Goal: Transaction & Acquisition: Book appointment/travel/reservation

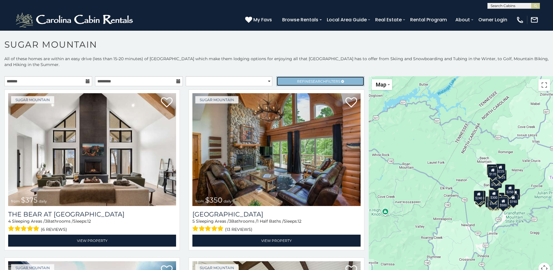
click at [298, 79] on span "Refine Search Filters" at bounding box center [318, 81] width 43 height 4
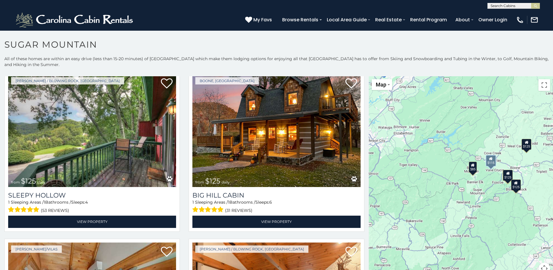
scroll to position [350, 0]
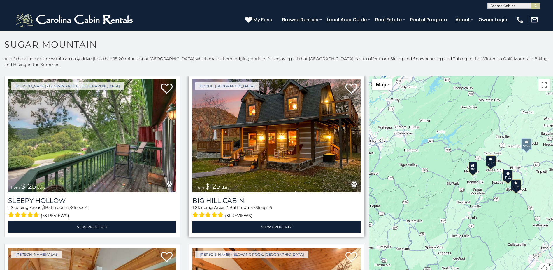
click at [283, 137] on img at bounding box center [277, 135] width 168 height 113
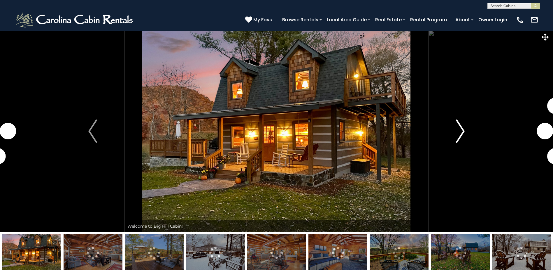
click at [456, 129] on button "Next" at bounding box center [461, 130] width 64 height 201
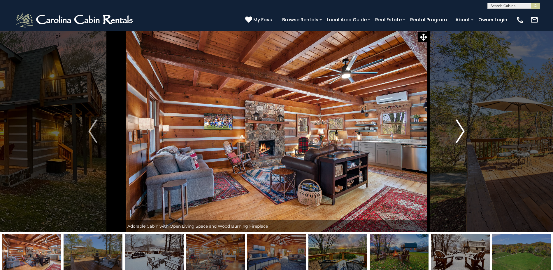
click at [458, 131] on img "Next" at bounding box center [460, 130] width 9 height 23
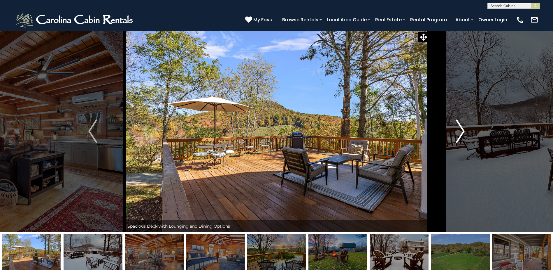
click at [458, 131] on img "Next" at bounding box center [460, 130] width 9 height 23
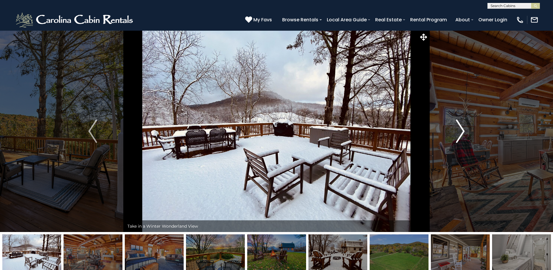
click at [458, 131] on img "Next" at bounding box center [460, 130] width 9 height 23
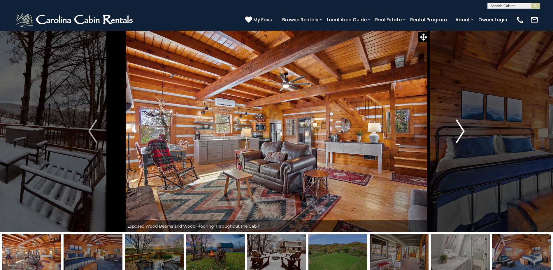
click at [458, 131] on img "Next" at bounding box center [460, 130] width 9 height 23
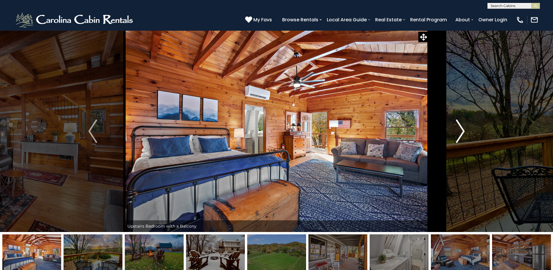
click at [458, 131] on img "Next" at bounding box center [460, 130] width 9 height 23
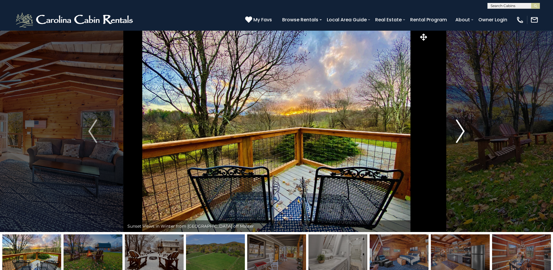
click at [458, 131] on img "Next" at bounding box center [460, 130] width 9 height 23
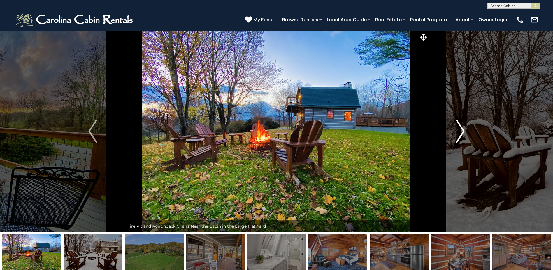
click at [458, 131] on img "Next" at bounding box center [460, 130] width 9 height 23
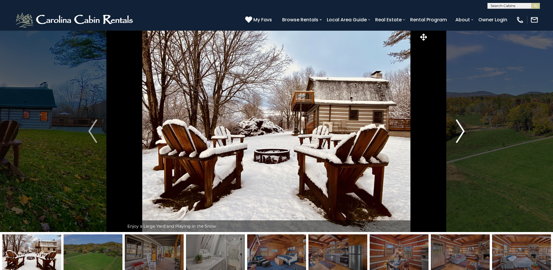
click at [458, 131] on img "Next" at bounding box center [460, 130] width 9 height 23
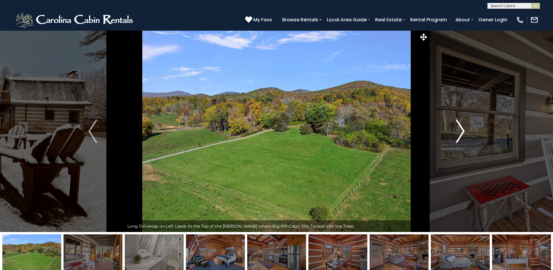
click at [458, 131] on img "Next" at bounding box center [460, 130] width 9 height 23
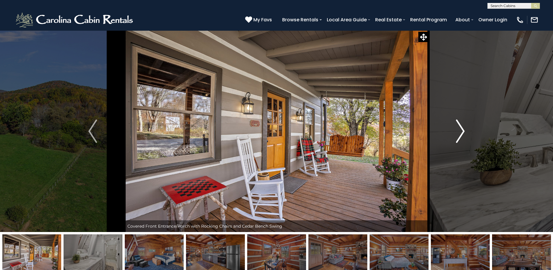
click at [458, 131] on img "Next" at bounding box center [460, 130] width 9 height 23
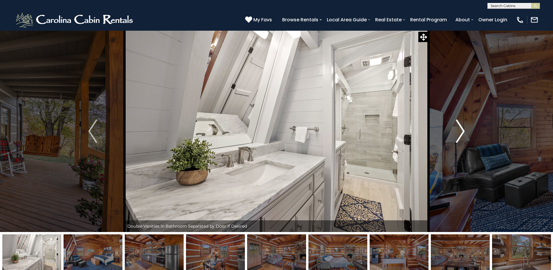
click at [458, 131] on img "Next" at bounding box center [460, 130] width 9 height 23
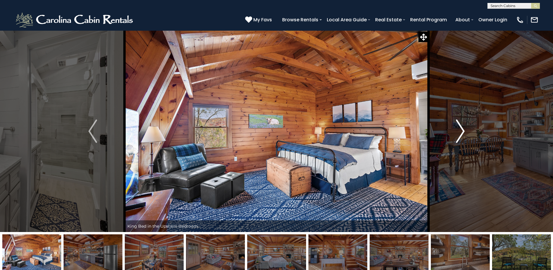
click at [458, 131] on img "Next" at bounding box center [460, 130] width 9 height 23
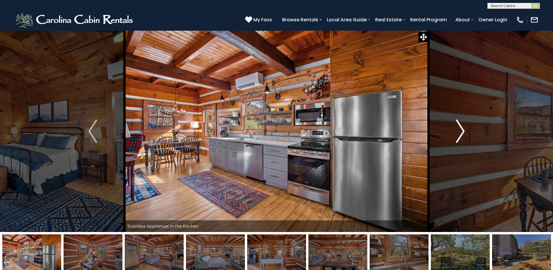
click at [458, 131] on img "Next" at bounding box center [460, 130] width 9 height 23
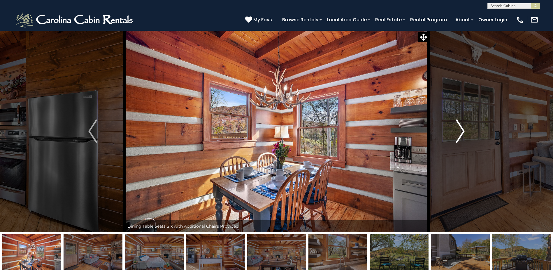
click at [458, 131] on img "Next" at bounding box center [460, 130] width 9 height 23
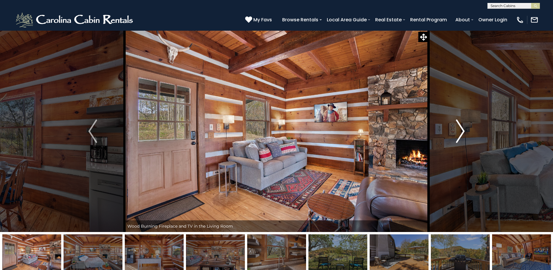
click at [458, 131] on img "Next" at bounding box center [460, 130] width 9 height 23
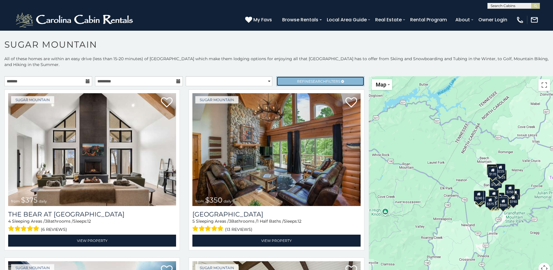
click at [323, 82] on span "Refine Search Filters" at bounding box center [318, 81] width 43 height 4
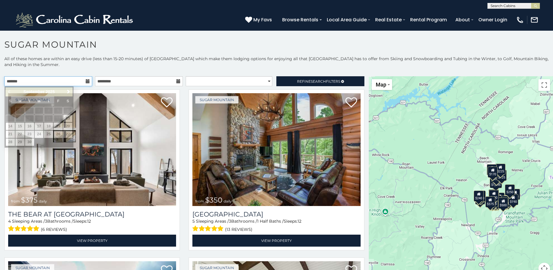
click at [55, 81] on input "text" at bounding box center [48, 81] width 88 height 10
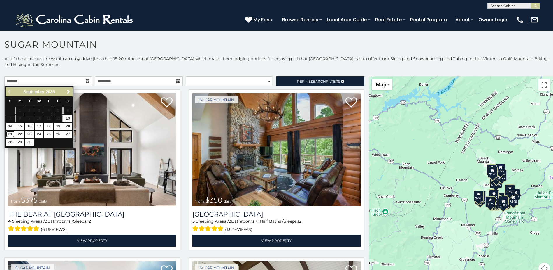
click at [14, 133] on link "21" at bounding box center [10, 133] width 9 height 7
type input "**********"
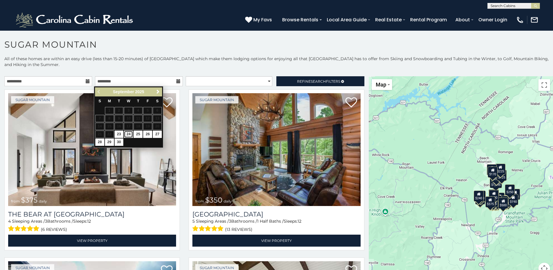
click at [128, 133] on link "24" at bounding box center [128, 133] width 9 height 7
type input "**********"
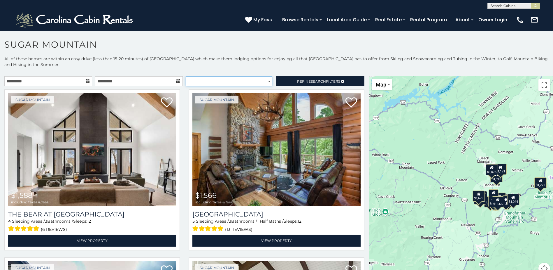
click at [225, 81] on select "**********" at bounding box center [229, 81] width 87 height 10
click at [223, 70] on p "All of these homes are within an easy drive (less than 15-20 minutes) of Sugar …" at bounding box center [276, 65] width 553 height 18
click at [297, 82] on span "Refine Search Filters" at bounding box center [318, 81] width 43 height 4
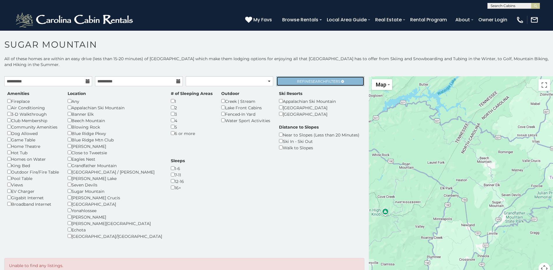
click at [305, 81] on span "Refine Search Filters" at bounding box center [318, 81] width 43 height 4
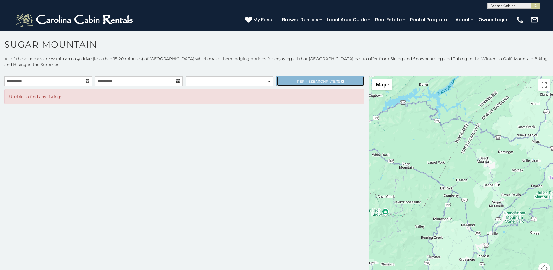
click at [327, 83] on span "Refine Search Filters" at bounding box center [318, 81] width 43 height 4
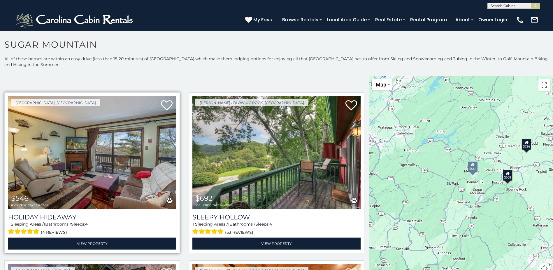
scroll to position [175, 0]
